Goal: Information Seeking & Learning: Find specific fact

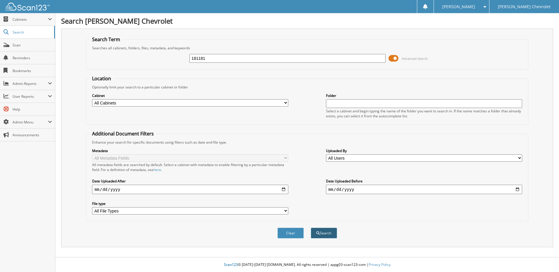
type input "181181"
click at [321, 235] on button "Search" at bounding box center [324, 233] width 26 height 11
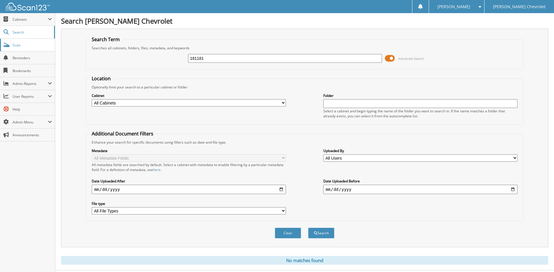
click at [23, 45] on span "Scan" at bounding box center [32, 45] width 39 height 5
